Goal: Transaction & Acquisition: Purchase product/service

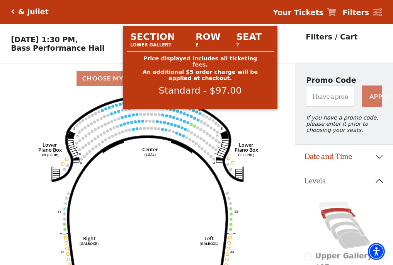
scroll to position [36, 0]
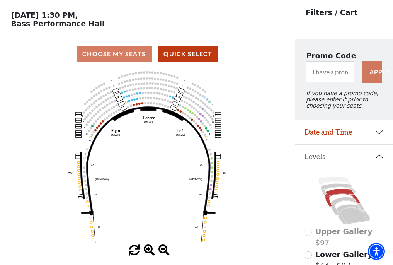
scroll to position [36, 0]
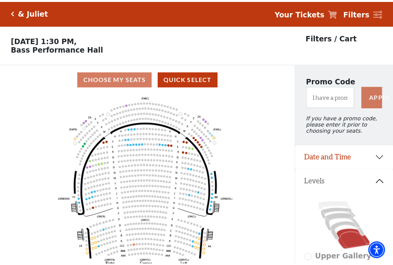
scroll to position [36, 0]
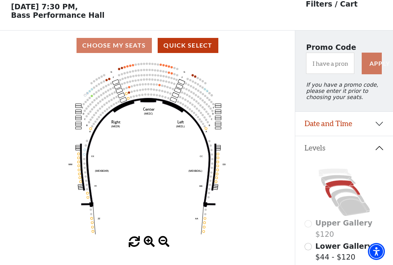
scroll to position [36, 0]
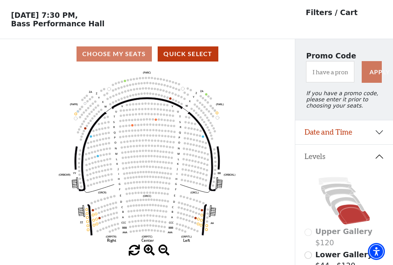
scroll to position [36, 0]
